Goal: Check status: Check status

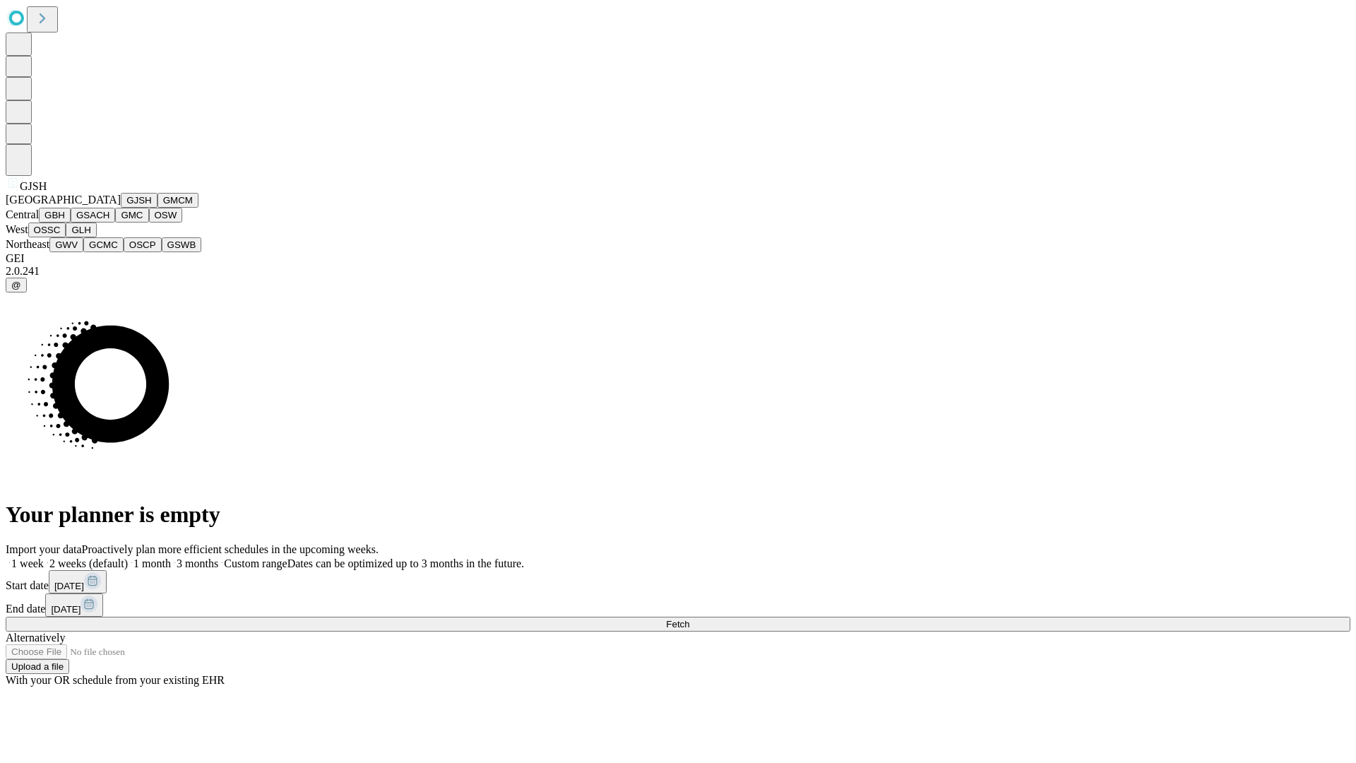
click at [121, 208] on button "GJSH" at bounding box center [139, 200] width 37 height 15
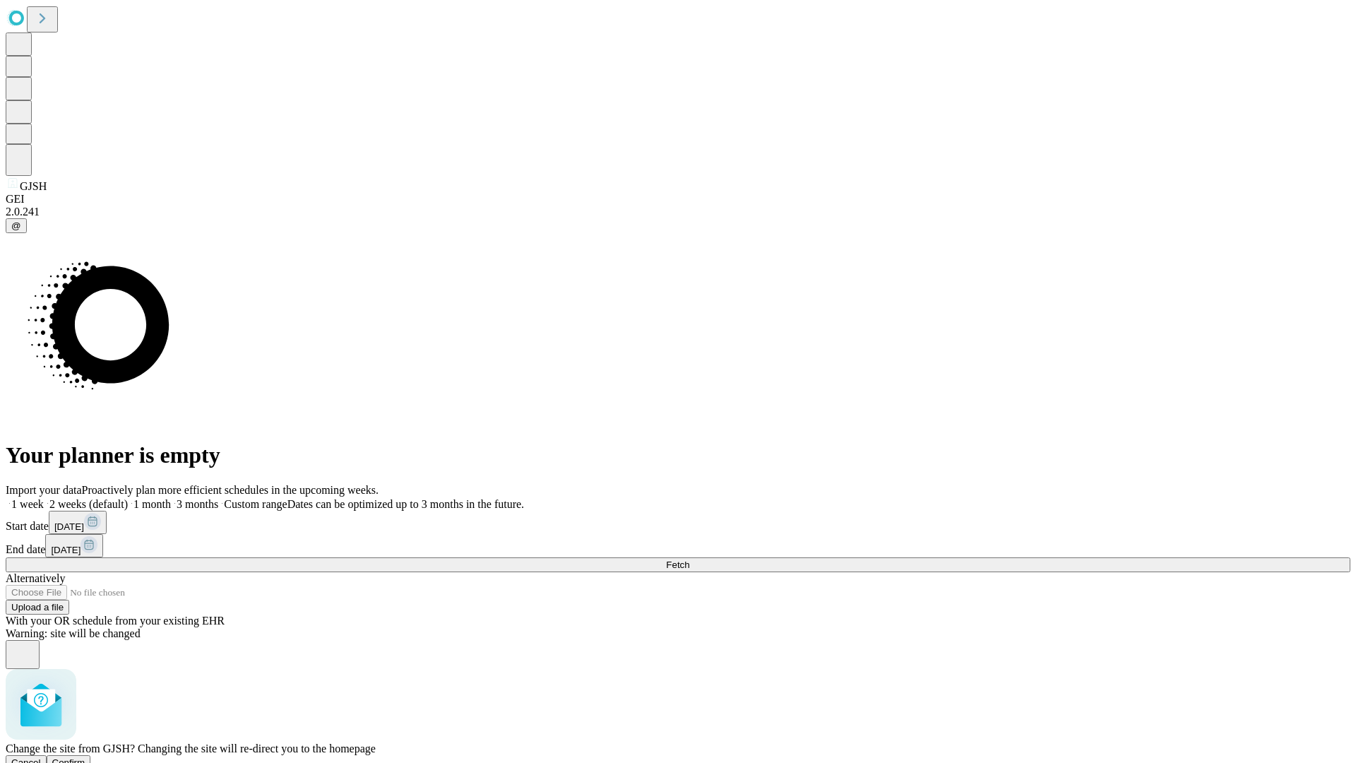
click at [85, 757] on span "Confirm" at bounding box center [68, 762] width 33 height 11
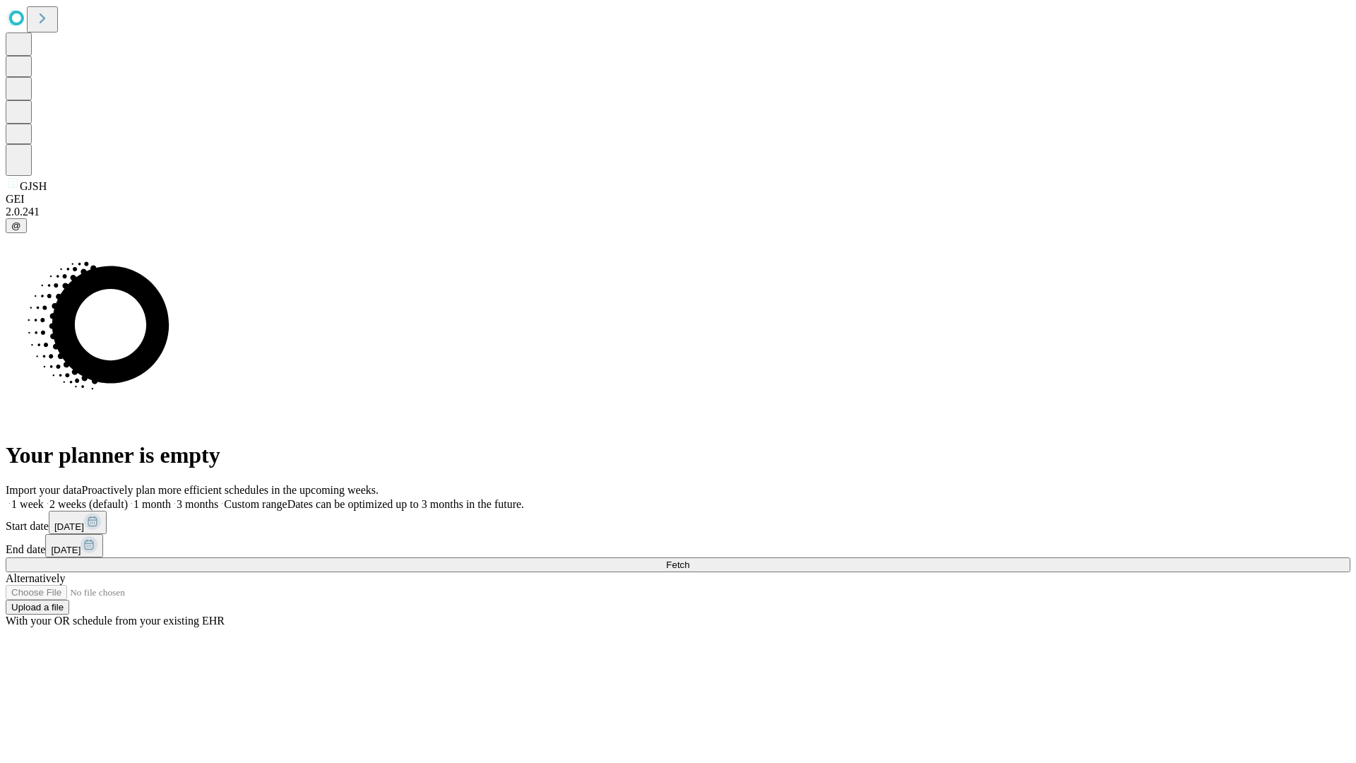
click at [44, 498] on label "1 week" at bounding box center [25, 504] width 38 height 12
click at [689, 559] on span "Fetch" at bounding box center [677, 564] width 23 height 11
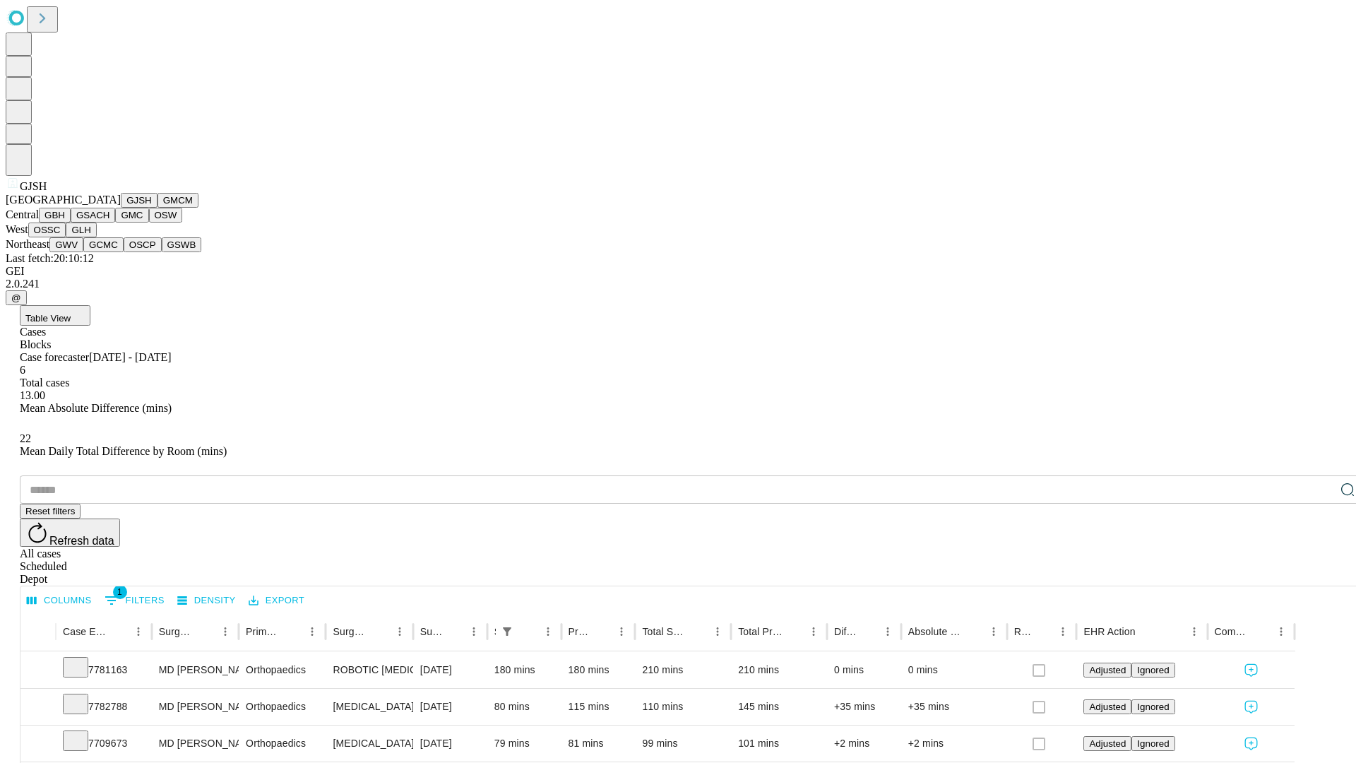
click at [157, 208] on button "GMCM" at bounding box center [177, 200] width 41 height 15
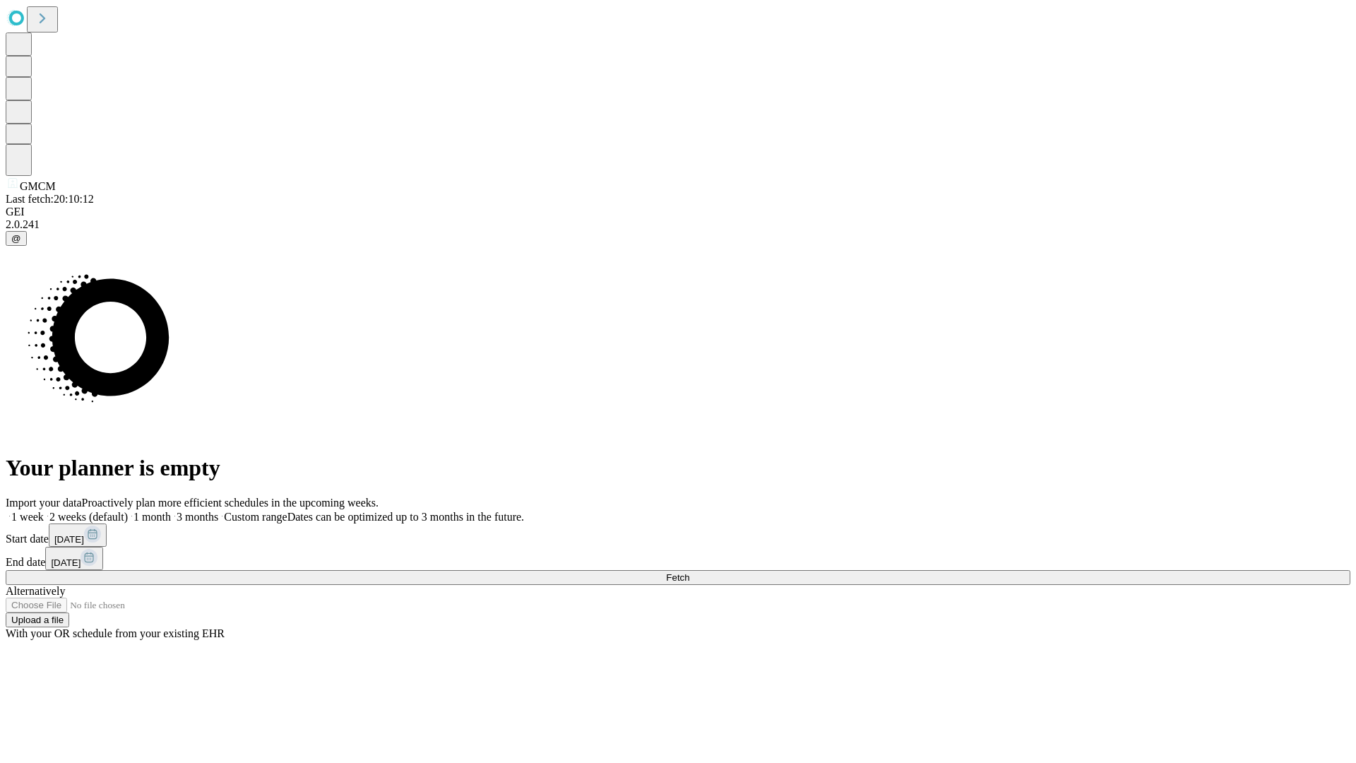
click at [689, 572] on span "Fetch" at bounding box center [677, 577] width 23 height 11
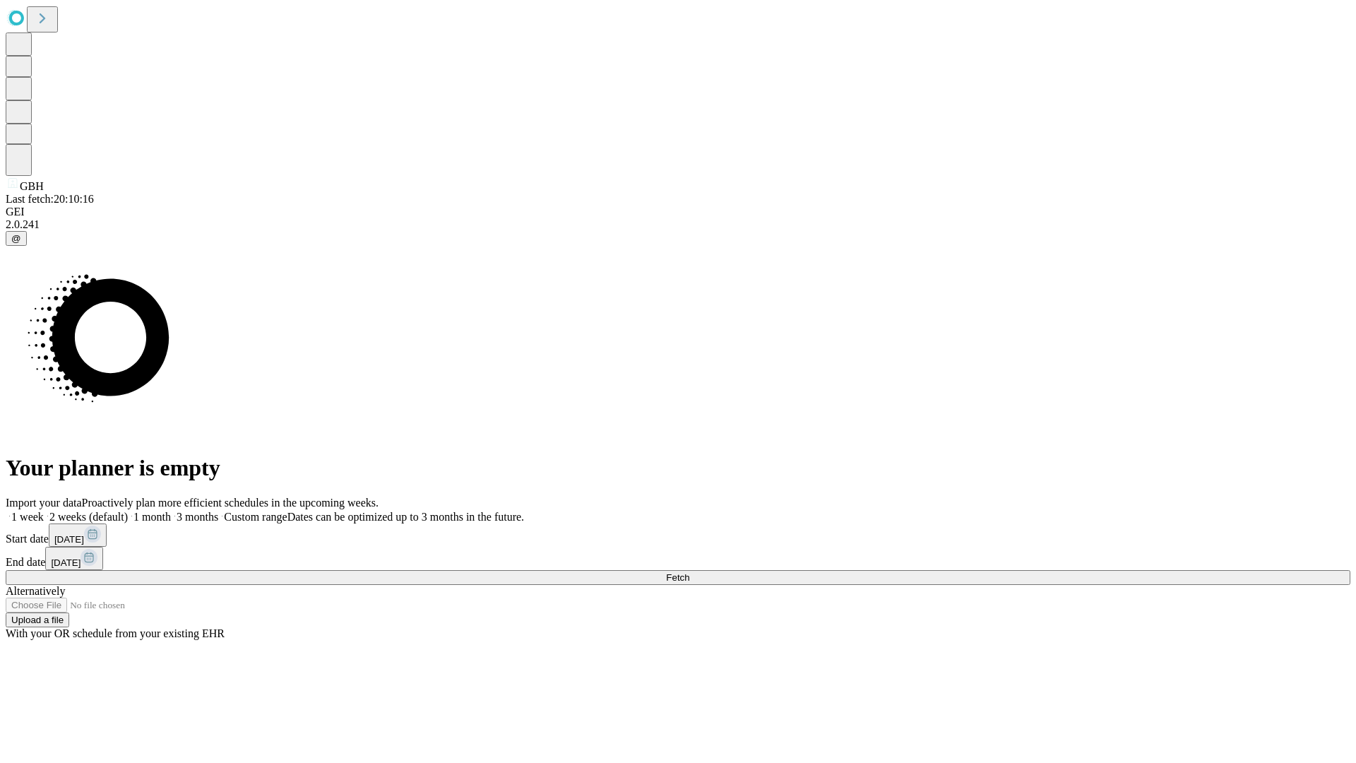
click at [689, 572] on span "Fetch" at bounding box center [677, 577] width 23 height 11
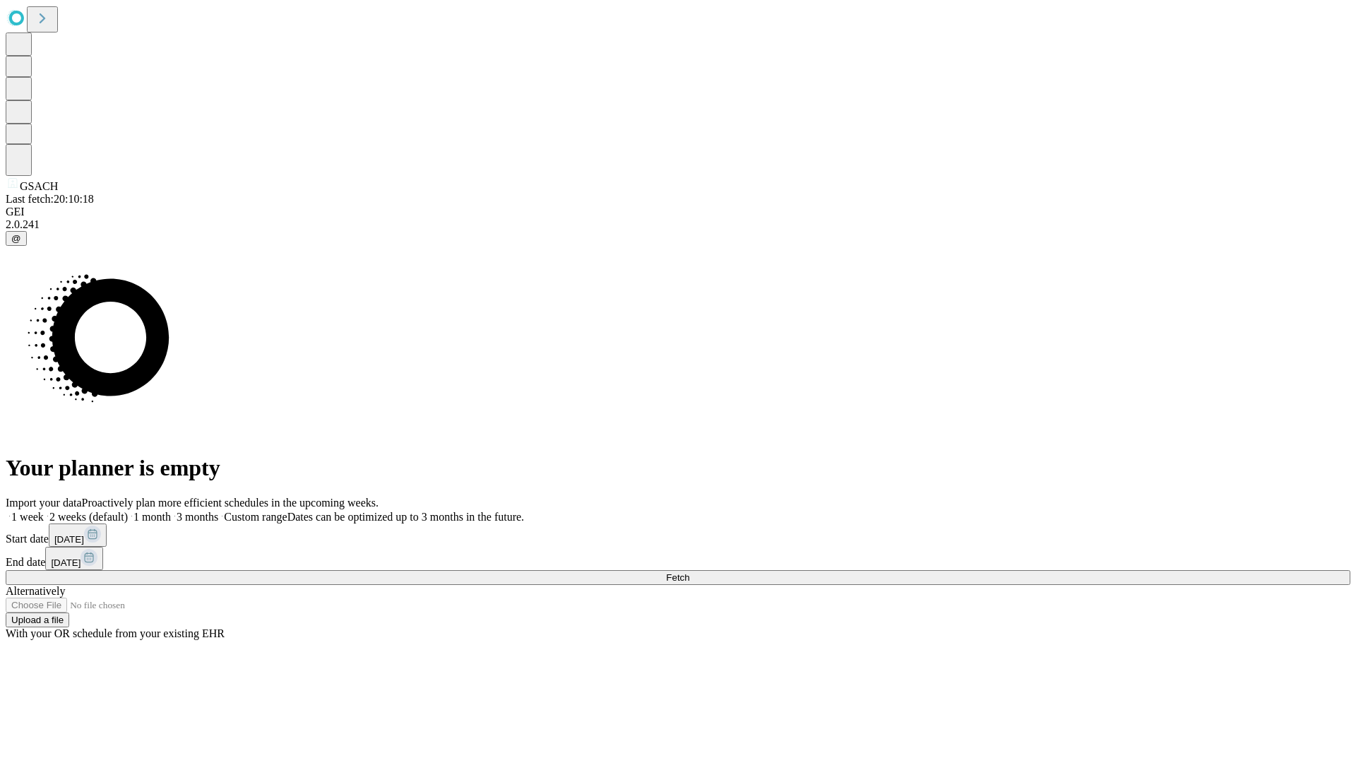
click at [44, 511] on label "1 week" at bounding box center [25, 517] width 38 height 12
click at [689, 572] on span "Fetch" at bounding box center [677, 577] width 23 height 11
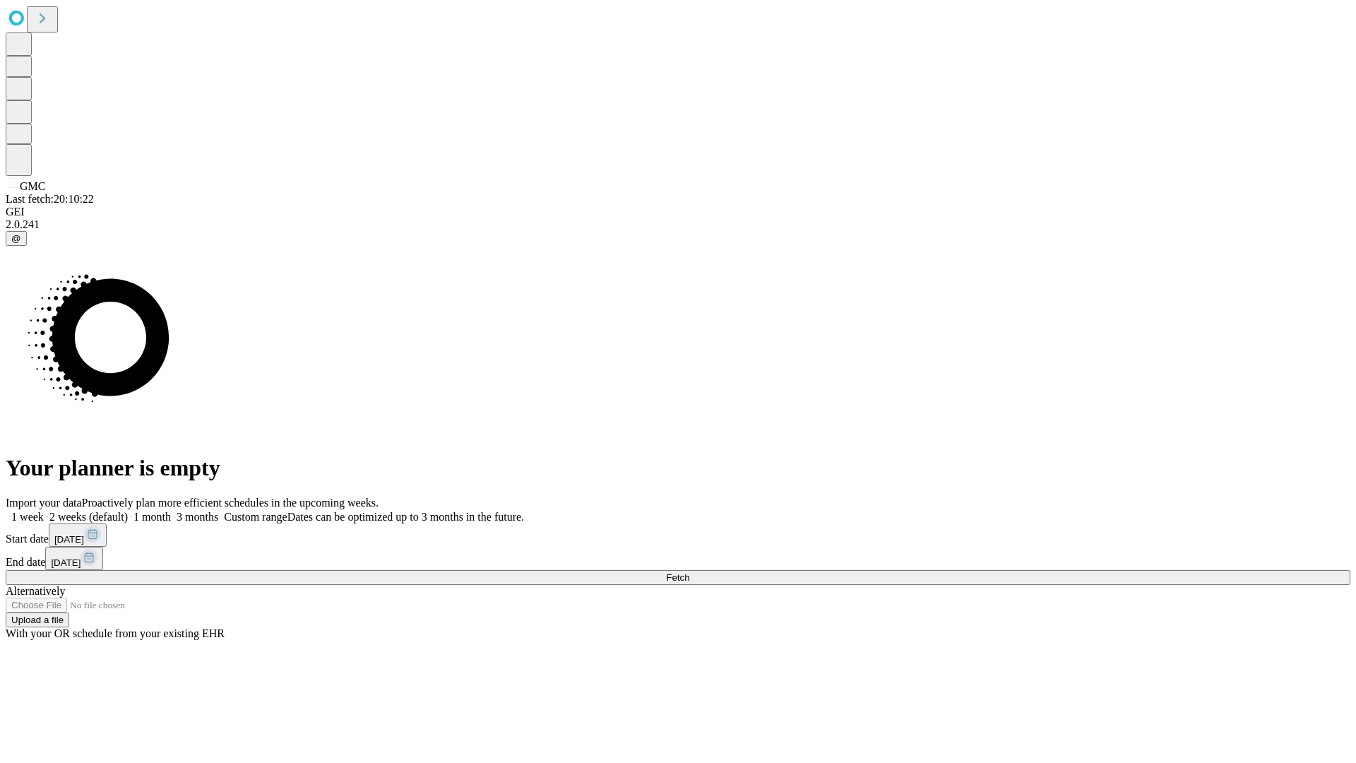
click at [44, 511] on label "1 week" at bounding box center [25, 517] width 38 height 12
click at [689, 572] on span "Fetch" at bounding box center [677, 577] width 23 height 11
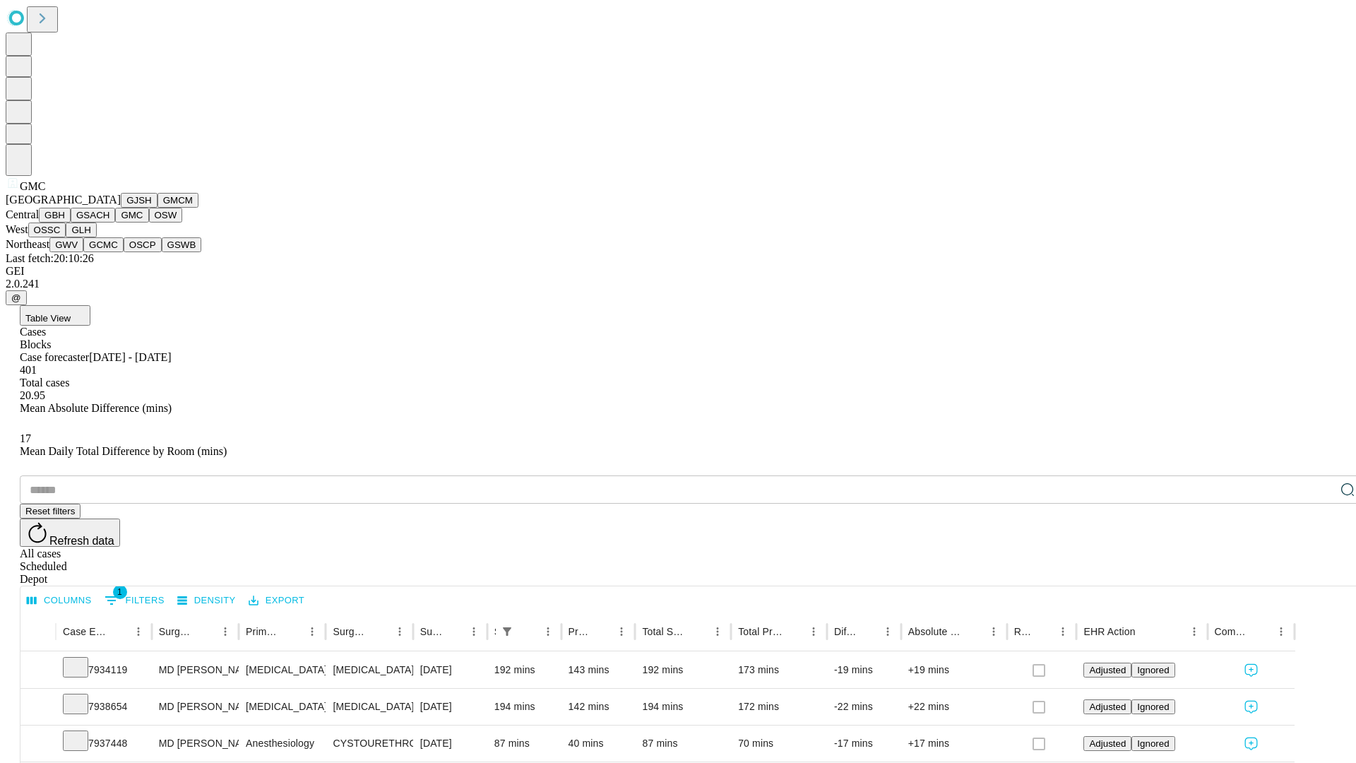
click at [149, 222] on button "OSW" at bounding box center [166, 215] width 34 height 15
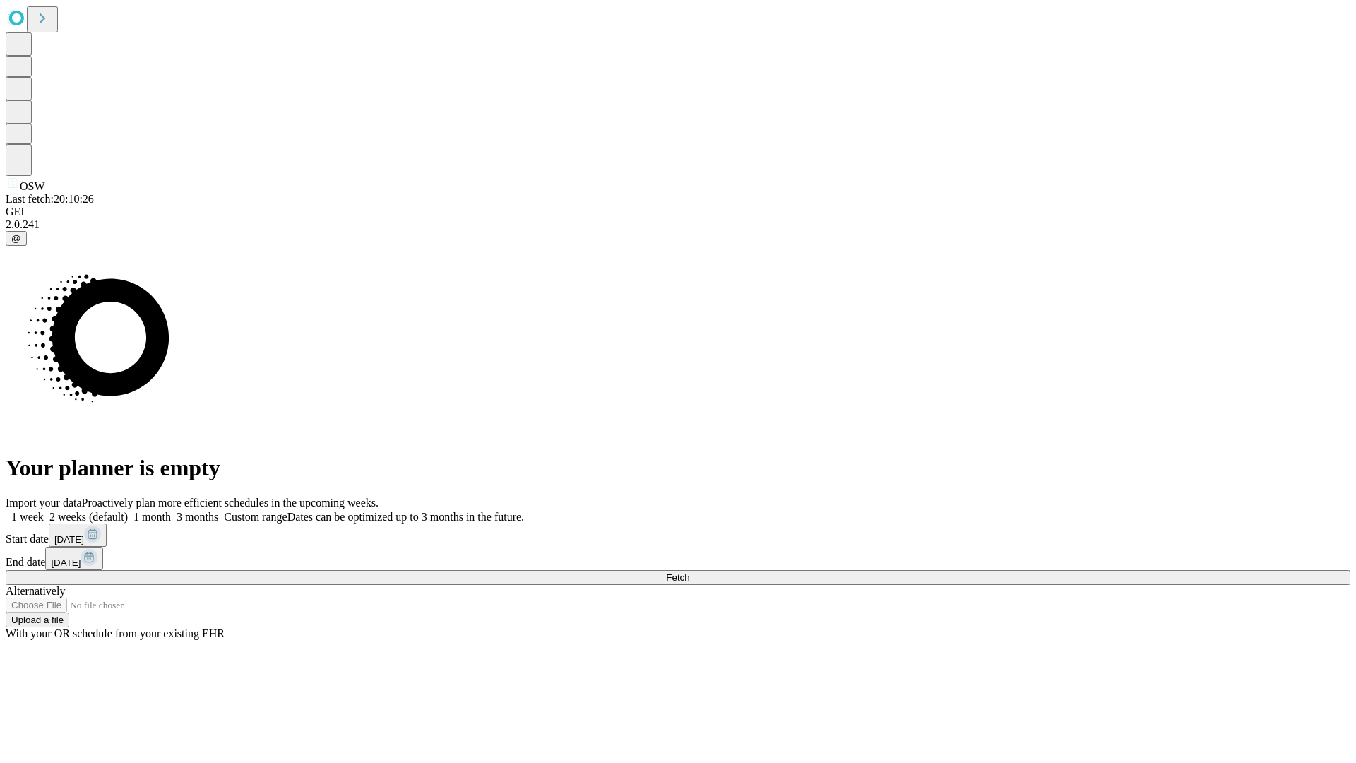
click at [44, 511] on label "1 week" at bounding box center [25, 517] width 38 height 12
click at [689, 572] on span "Fetch" at bounding box center [677, 577] width 23 height 11
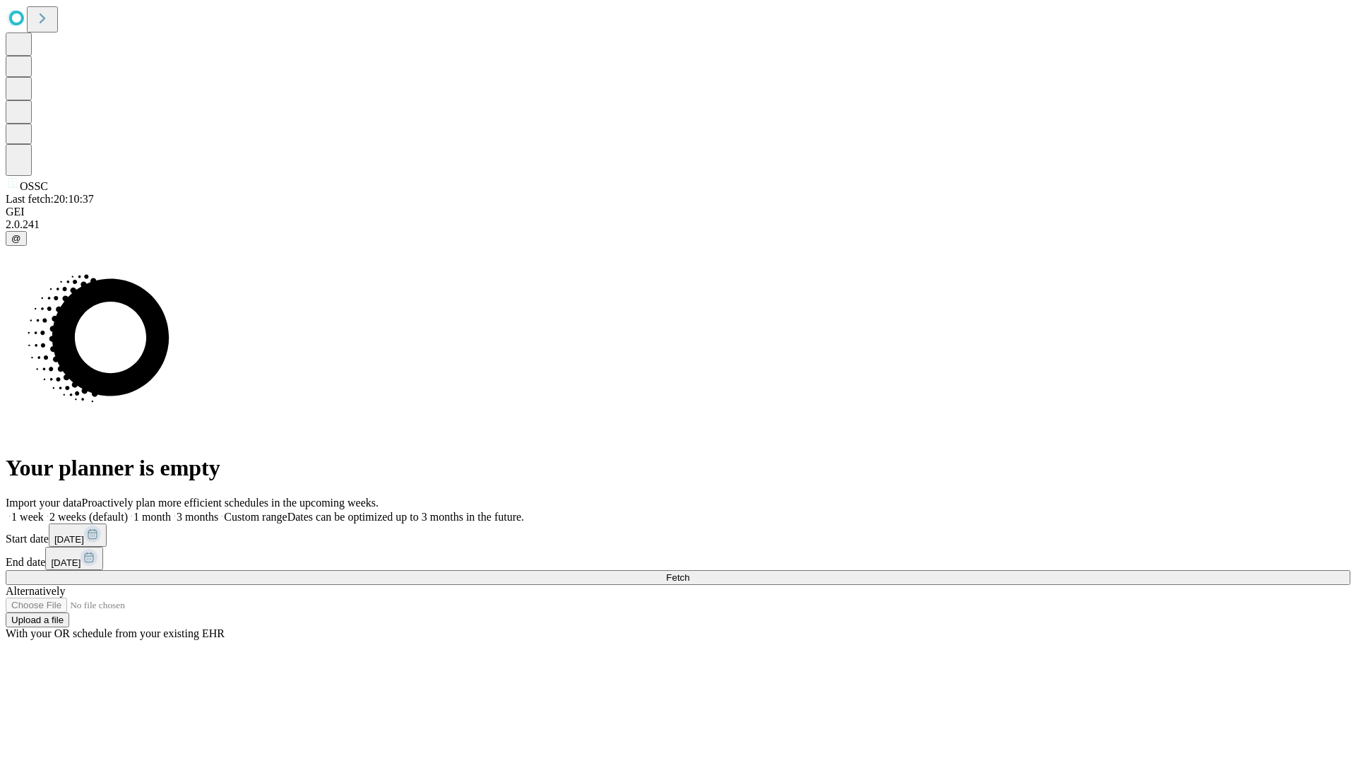
click at [44, 511] on label "1 week" at bounding box center [25, 517] width 38 height 12
click at [689, 572] on span "Fetch" at bounding box center [677, 577] width 23 height 11
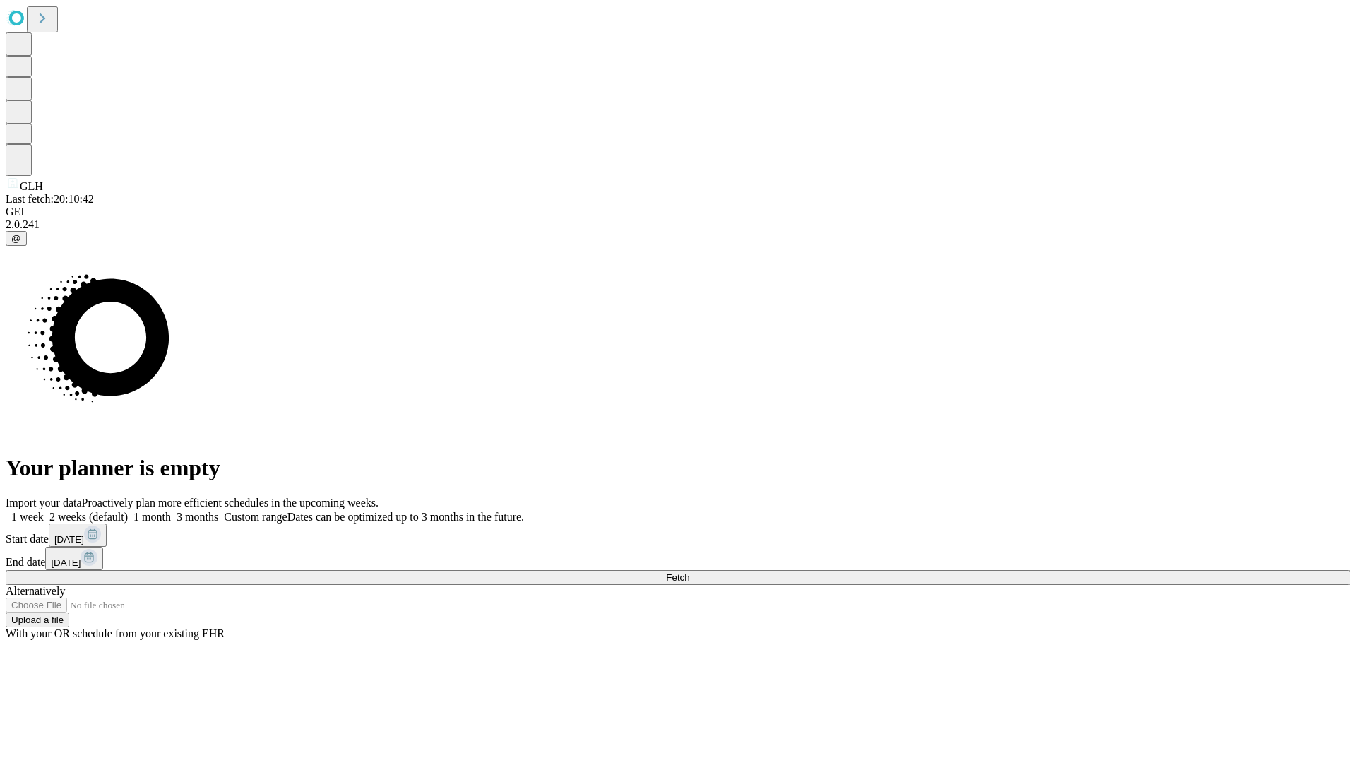
click at [44, 511] on label "1 week" at bounding box center [25, 517] width 38 height 12
click at [689, 572] on span "Fetch" at bounding box center [677, 577] width 23 height 11
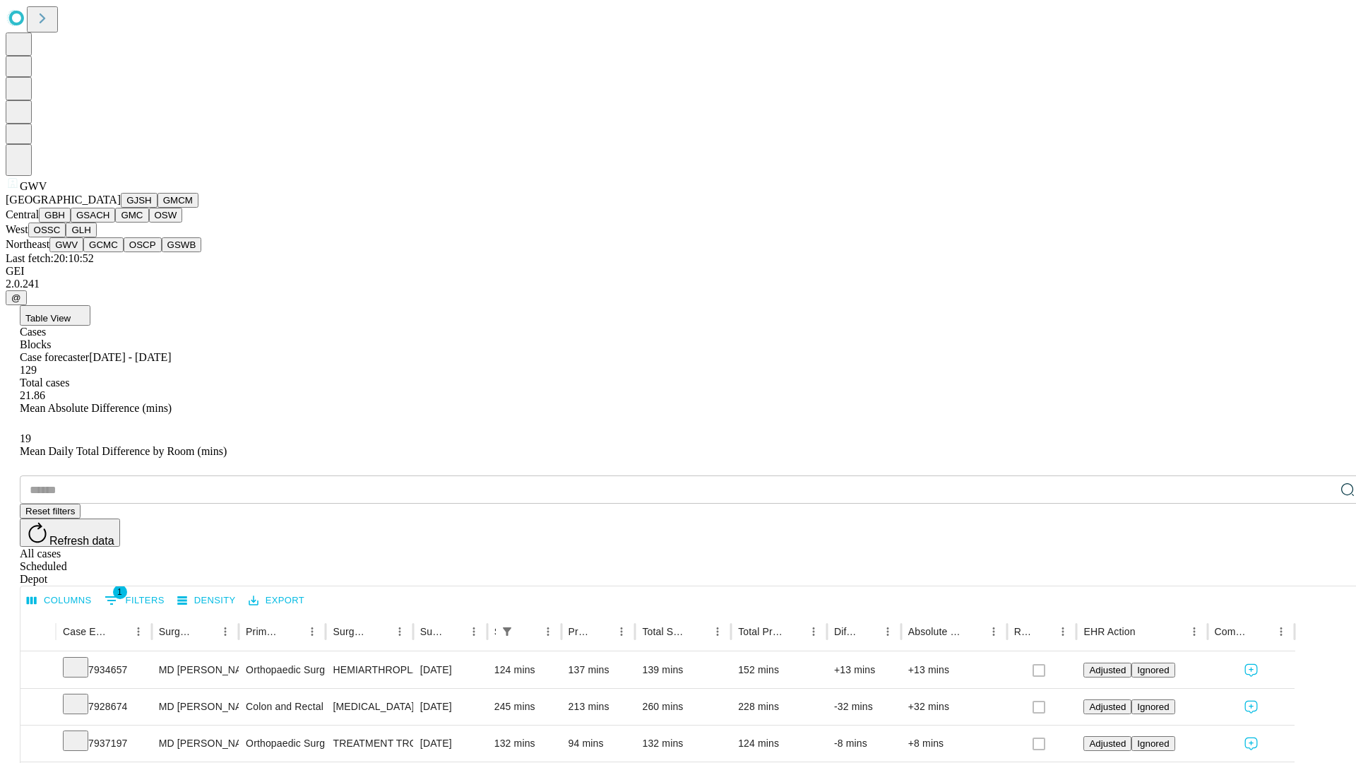
click at [109, 252] on button "GCMC" at bounding box center [103, 244] width 40 height 15
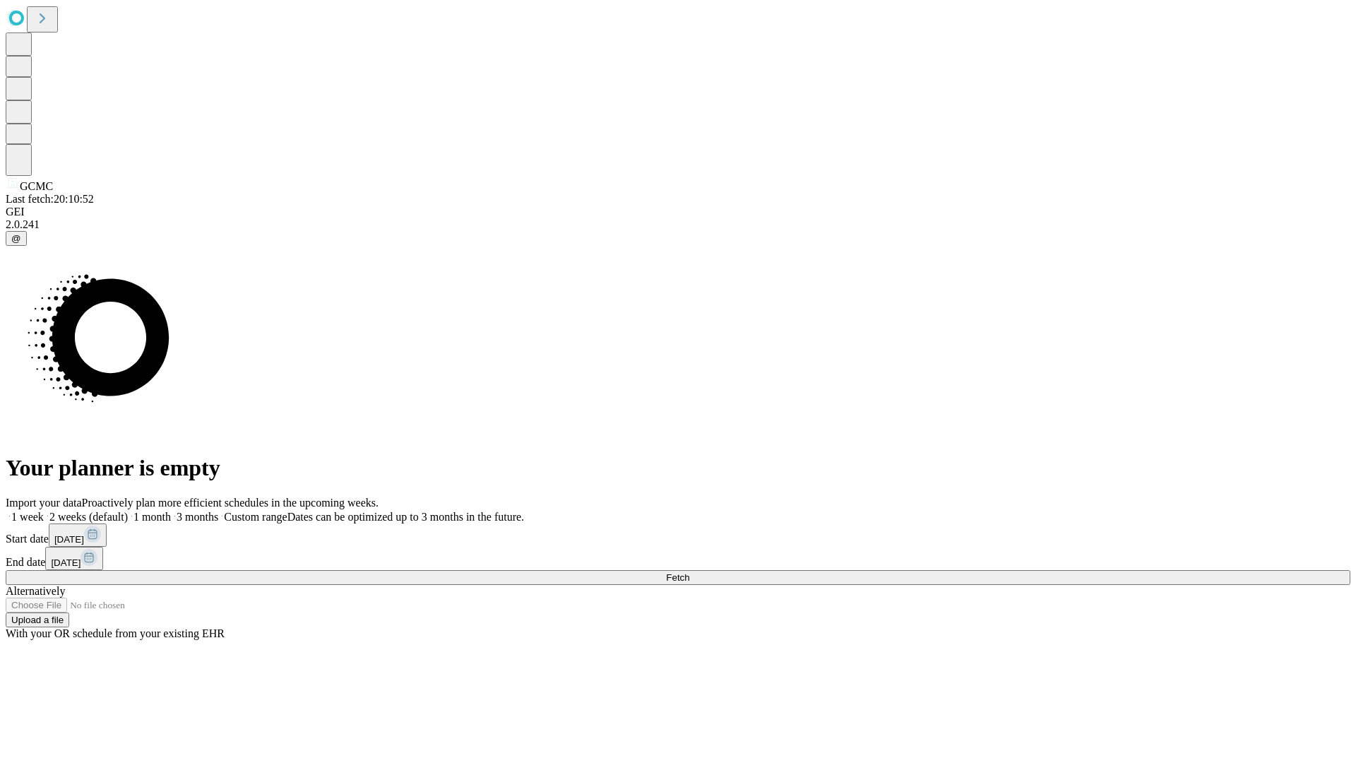
click at [44, 511] on label "1 week" at bounding box center [25, 517] width 38 height 12
click at [689, 572] on span "Fetch" at bounding box center [677, 577] width 23 height 11
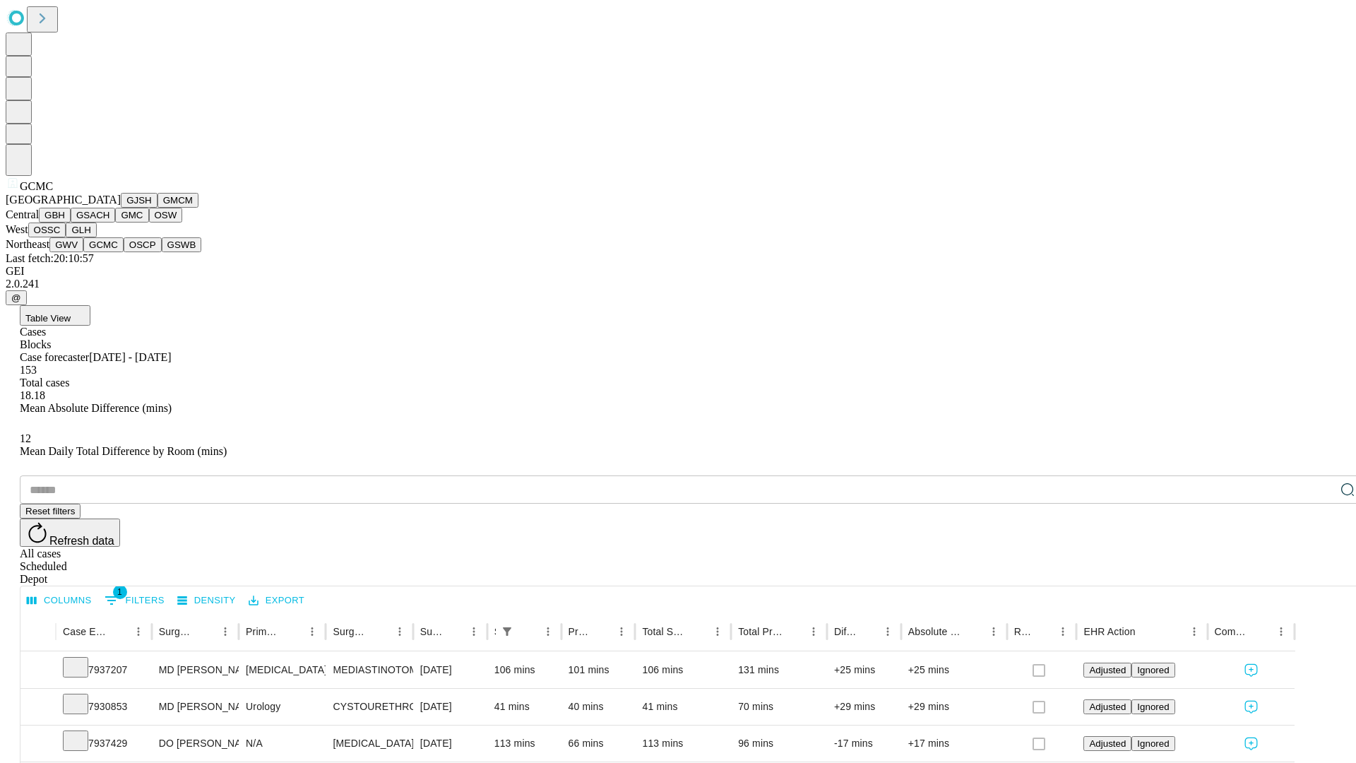
click at [124, 252] on button "OSCP" at bounding box center [143, 244] width 38 height 15
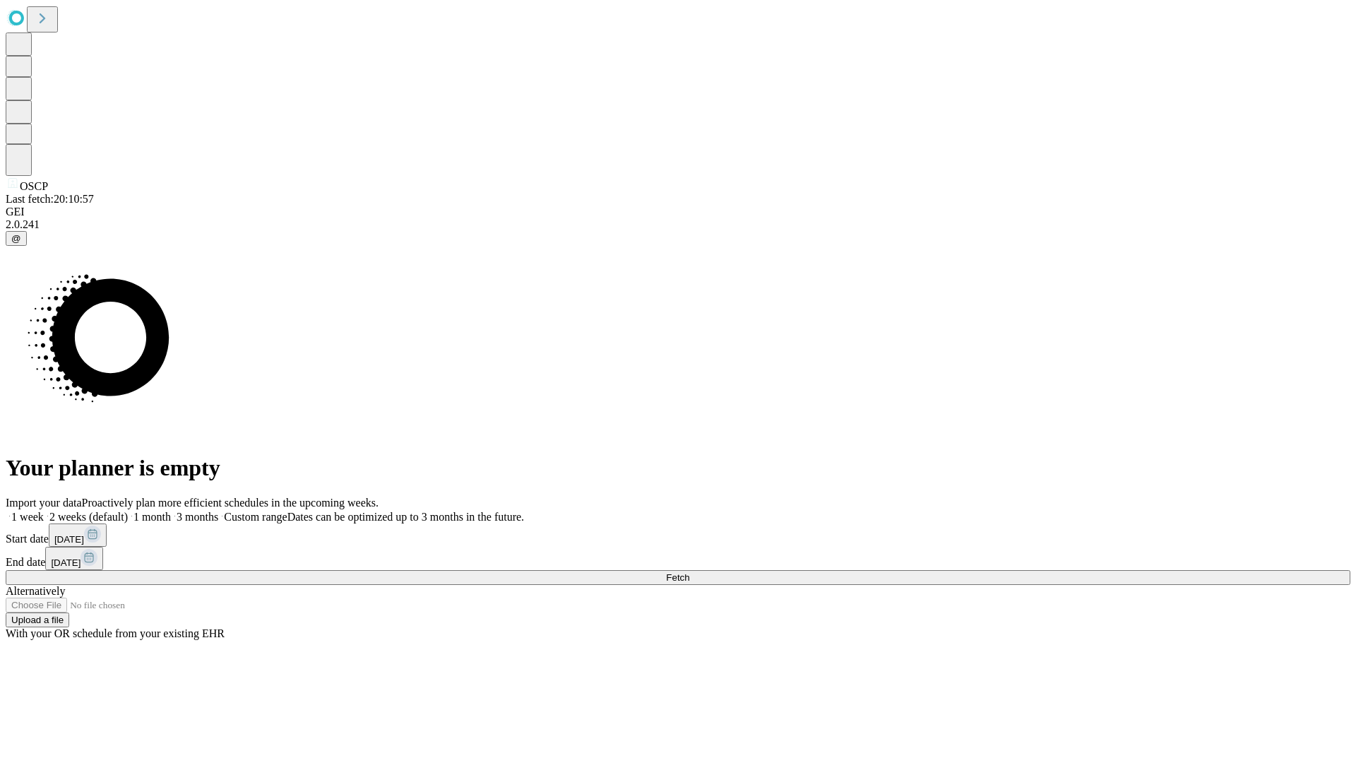
click at [44, 511] on label "1 week" at bounding box center [25, 517] width 38 height 12
click at [689, 572] on span "Fetch" at bounding box center [677, 577] width 23 height 11
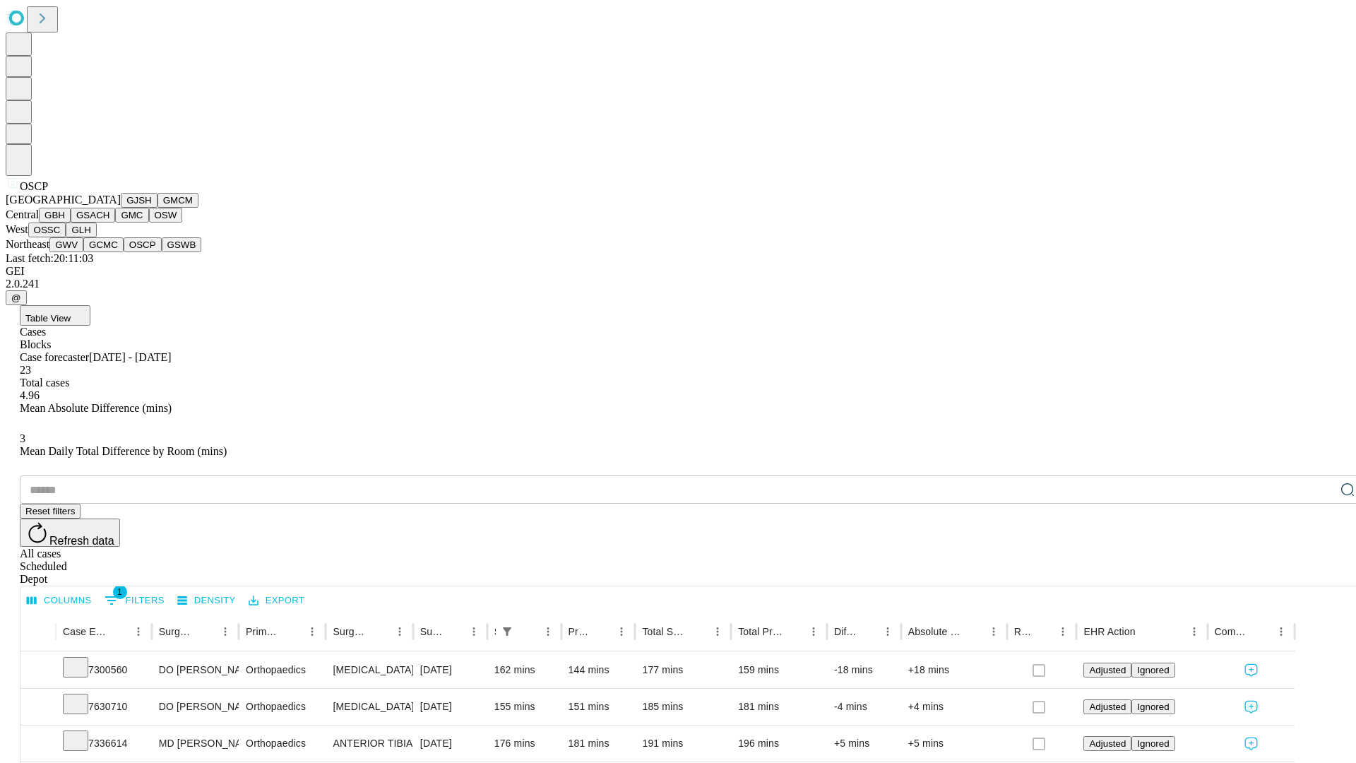
click at [162, 252] on button "GSWB" at bounding box center [182, 244] width 40 height 15
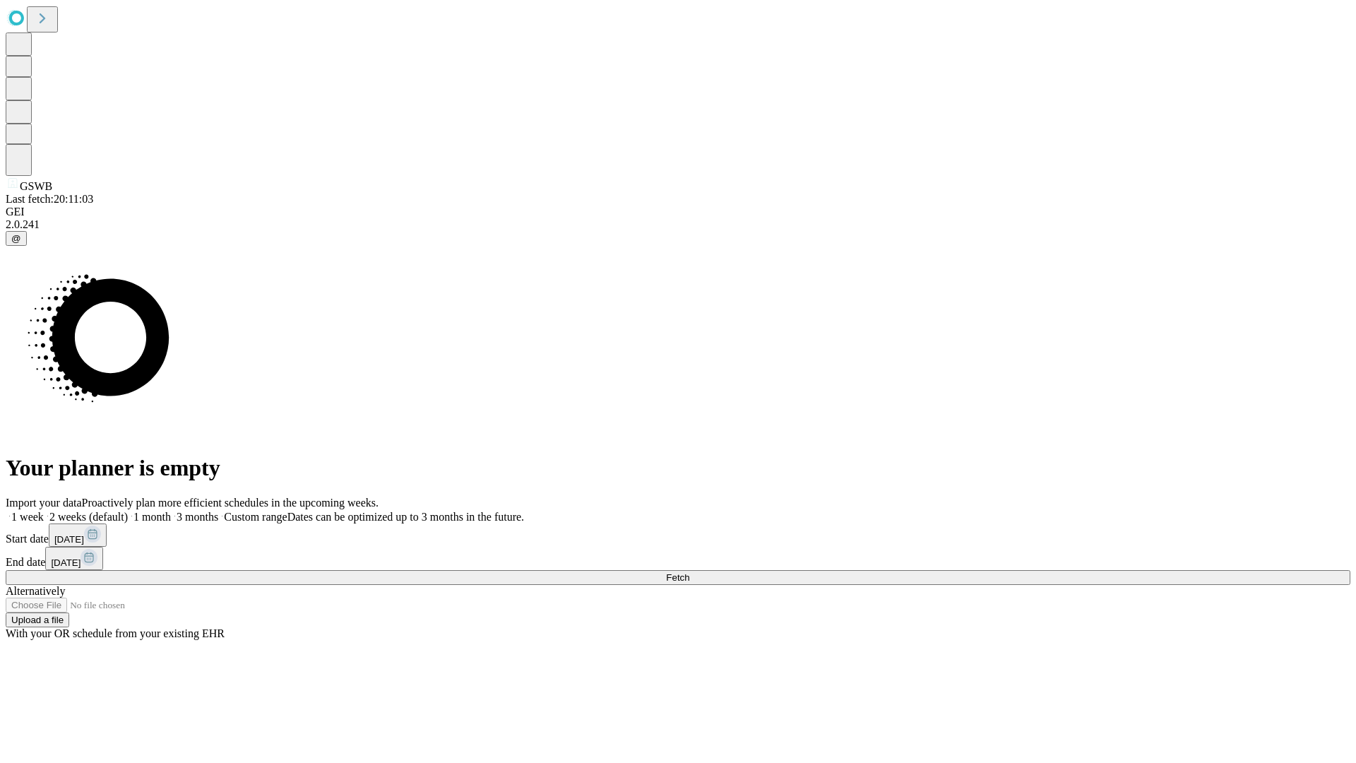
click at [44, 511] on label "1 week" at bounding box center [25, 517] width 38 height 12
click at [689, 572] on span "Fetch" at bounding box center [677, 577] width 23 height 11
